Goal: Information Seeking & Learning: Find specific fact

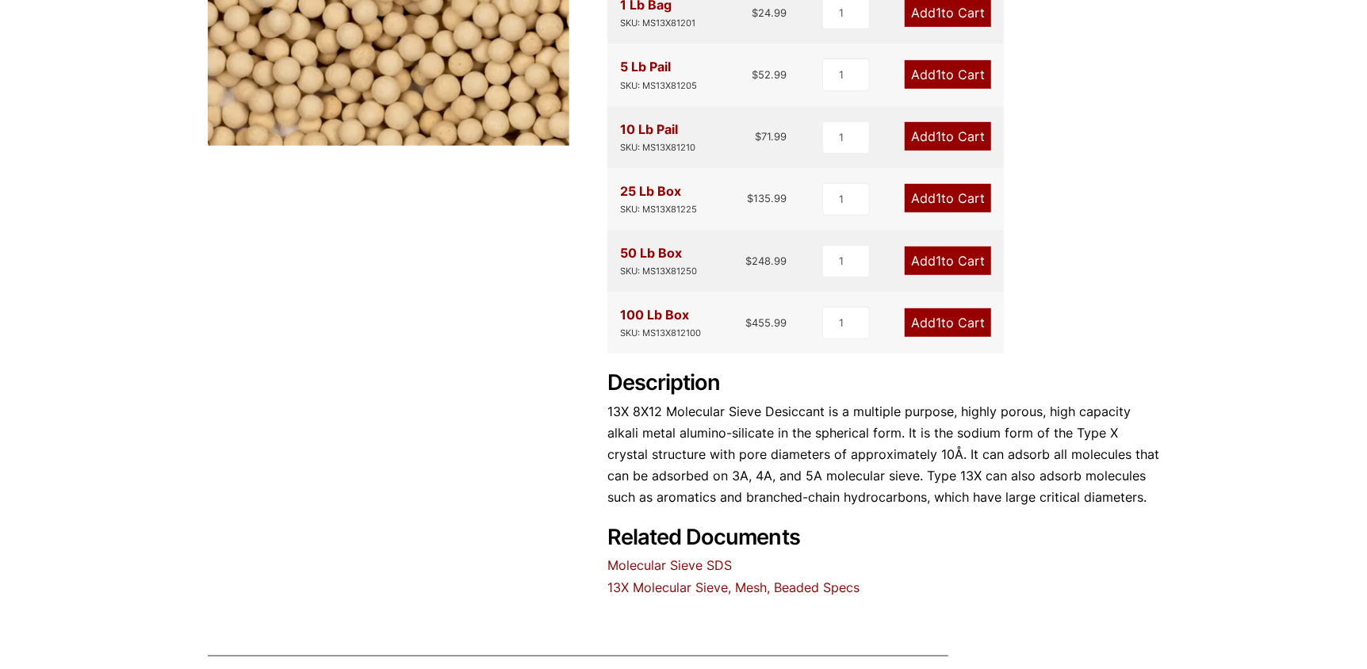
scroll to position [457, 0]
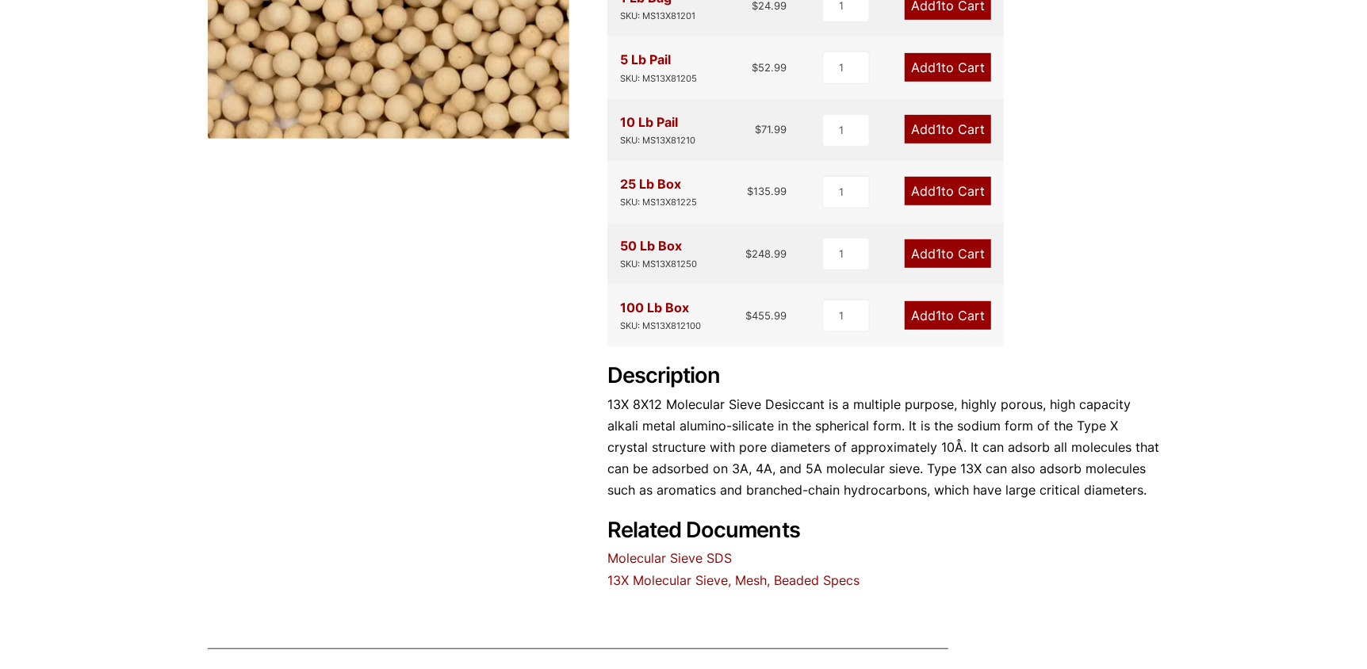
click at [659, 576] on link "13X Molecular Sieve, Mesh, Beaded Specs" at bounding box center [733, 580] width 252 height 16
click at [654, 560] on link "Molecular Sieve SDS" at bounding box center [669, 558] width 124 height 16
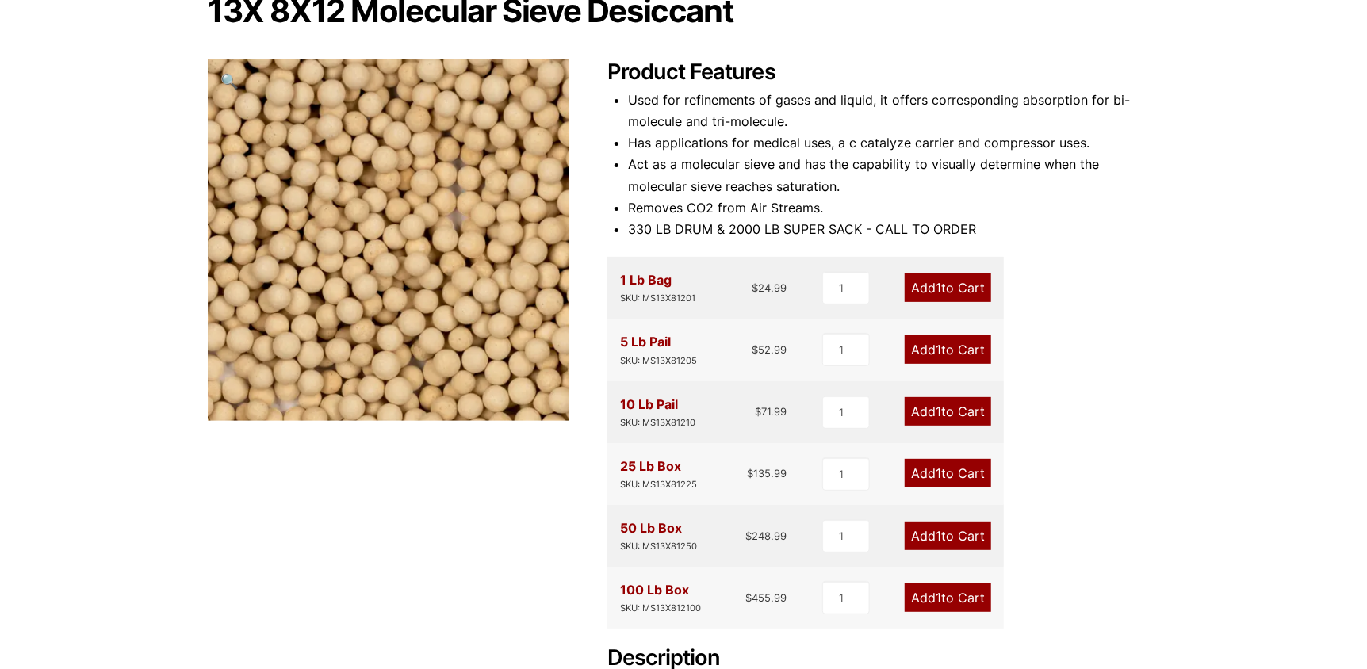
scroll to position [0, 0]
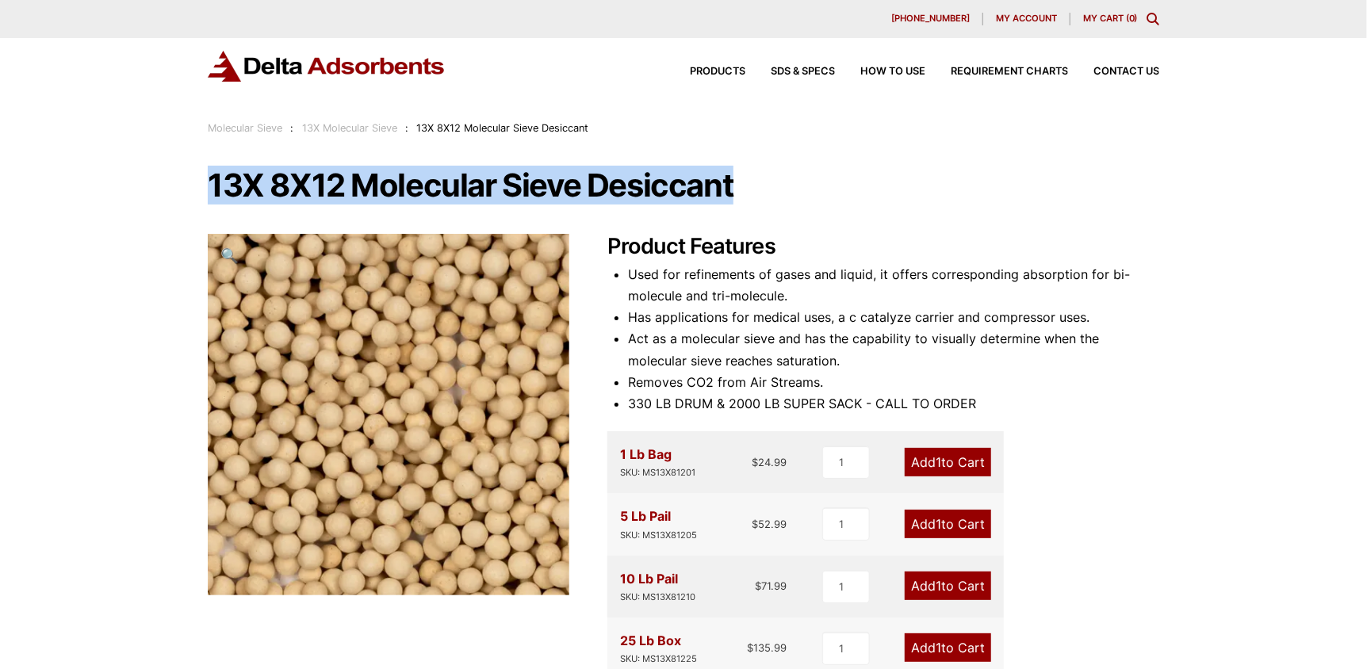
drag, startPoint x: 744, startPoint y: 187, endPoint x: 211, endPoint y: 156, distance: 533.6
copy h1 "13X 8X12 Molecular Sieve Desiccant"
